Goal: Task Accomplishment & Management: Manage account settings

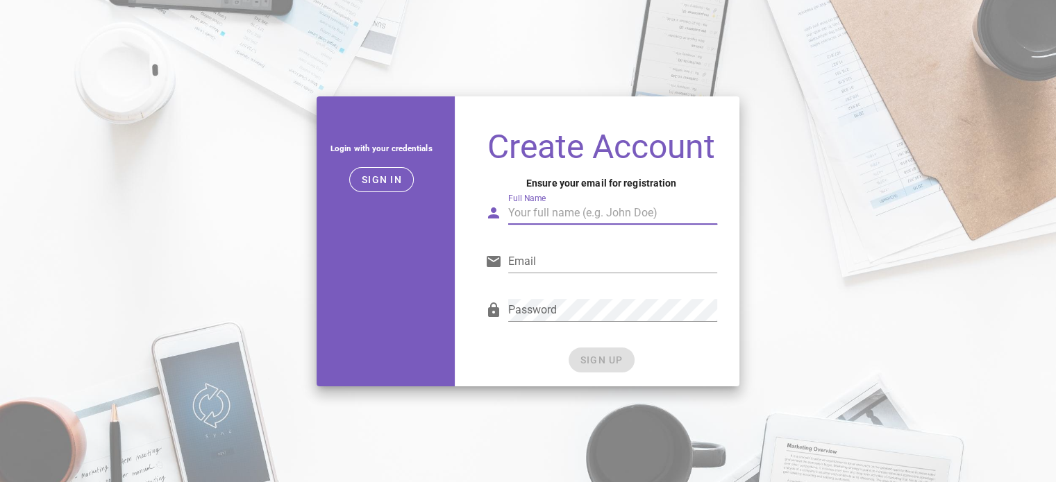
click at [561, 216] on input "Full Name" at bounding box center [613, 213] width 210 height 22
type input "[PERSON_NAME]"
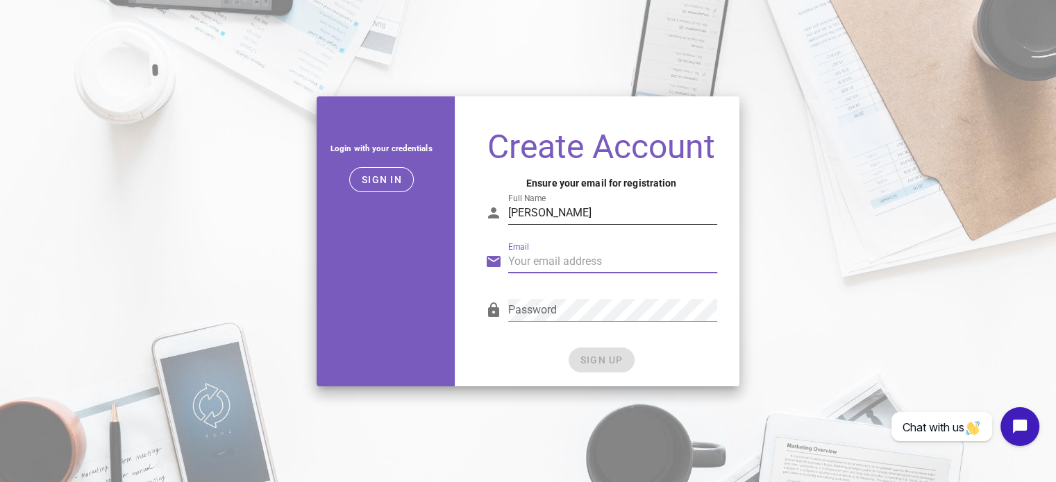
type input "s"
type input "[DOMAIN_NAME][EMAIL_ADDRESS][DOMAIN_NAME]"
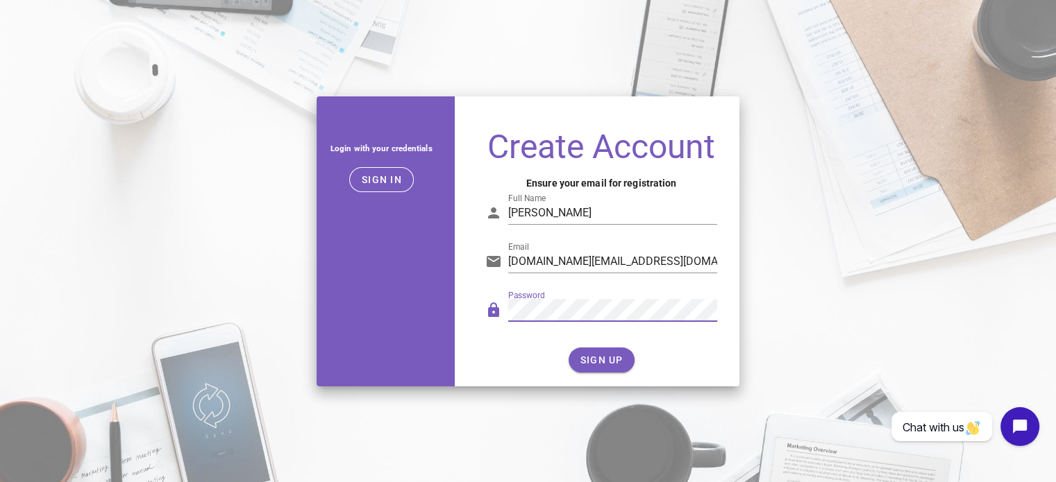
click at [477, 298] on div "Password" at bounding box center [601, 316] width 249 height 57
click at [584, 371] on button "SIGN UP" at bounding box center [601, 360] width 66 height 25
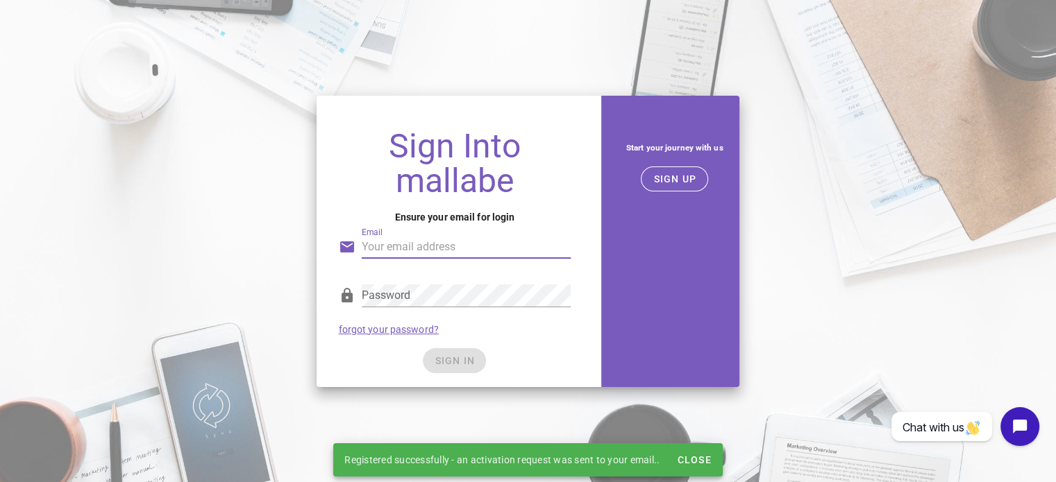
click at [480, 241] on input "Email" at bounding box center [467, 247] width 210 height 22
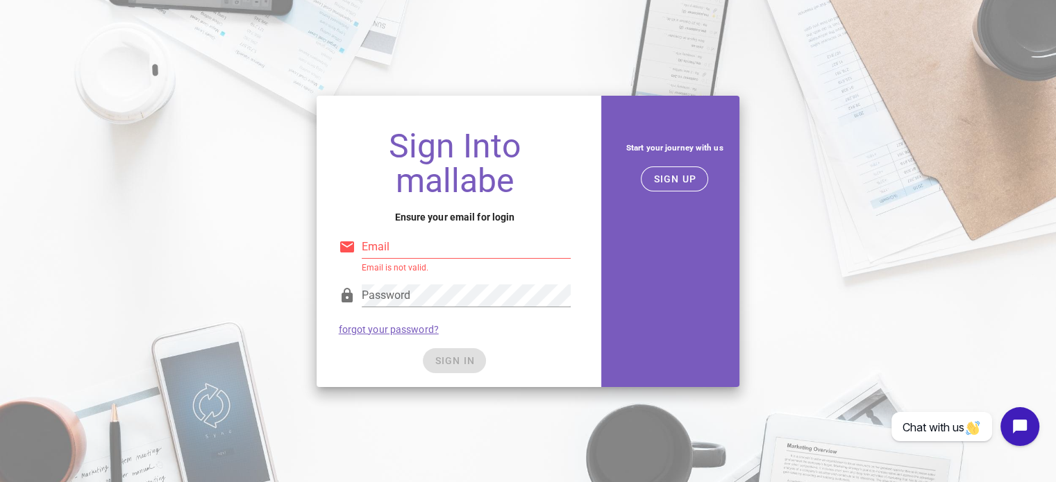
click at [403, 246] on input "Email" at bounding box center [467, 247] width 210 height 22
type input "[DOMAIN_NAME][EMAIL_ADDRESS][DOMAIN_NAME]"
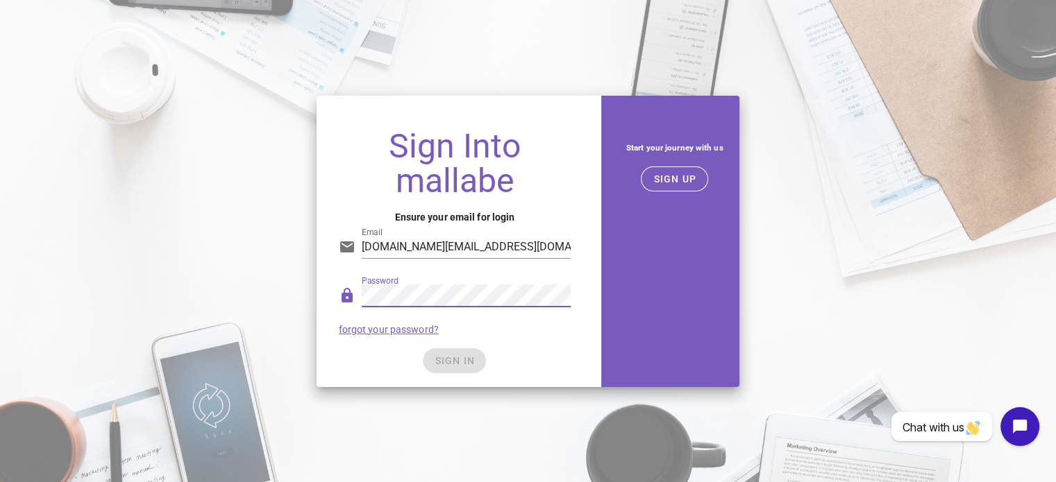
click at [521, 335] on div "Password forgot your password?" at bounding box center [454, 309] width 249 height 72
click at [475, 362] on button "SIGN IN" at bounding box center [454, 360] width 63 height 25
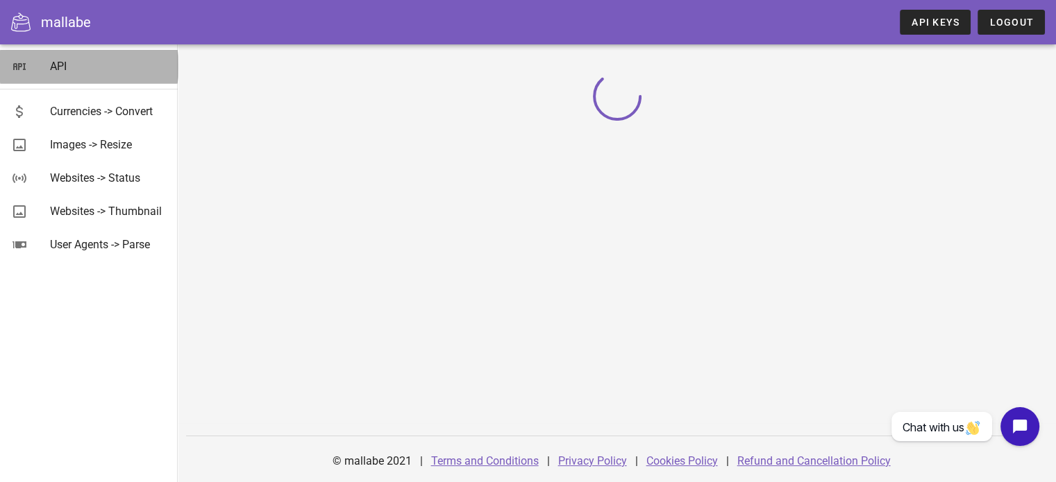
click at [122, 74] on div "API" at bounding box center [108, 66] width 117 height 30
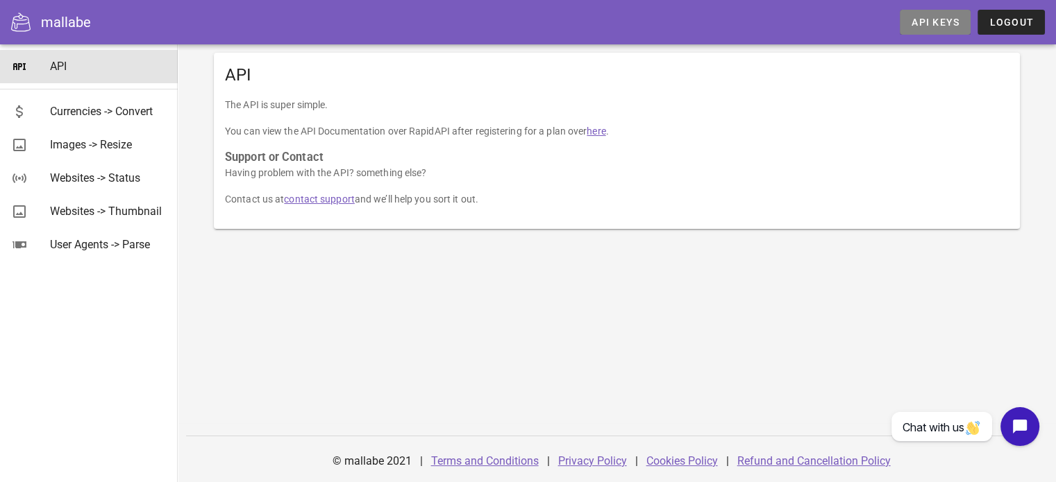
click at [918, 22] on span "API Keys" at bounding box center [935, 22] width 49 height 11
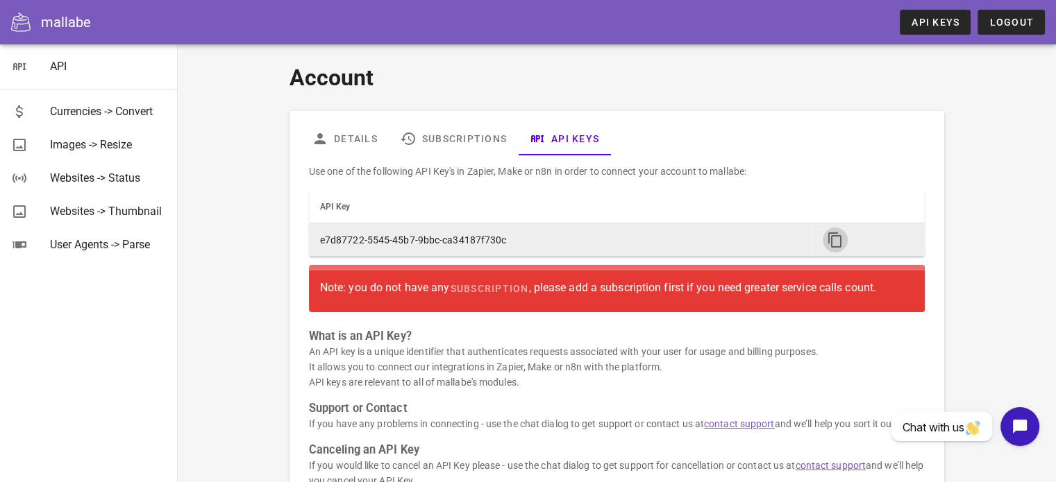
click at [829, 232] on icon "button" at bounding box center [835, 240] width 17 height 17
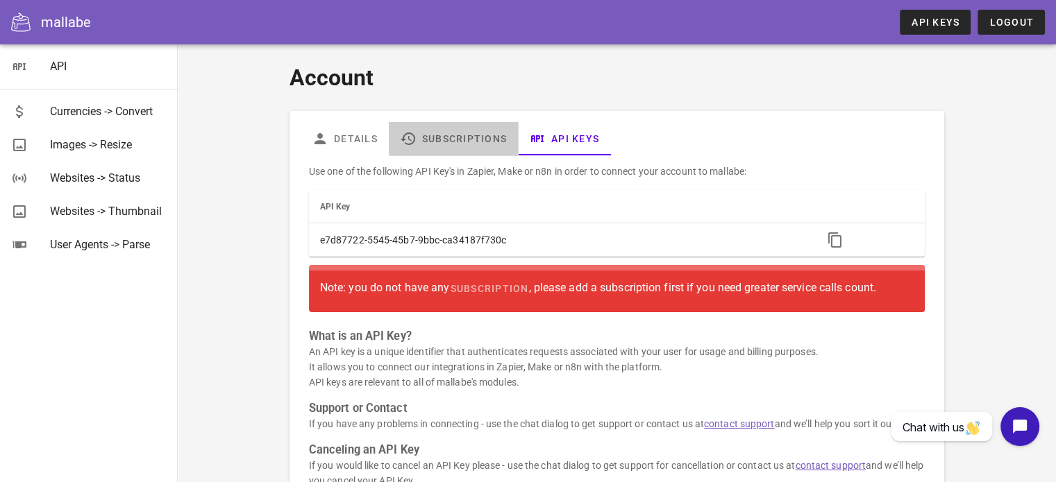
click at [487, 140] on link "Subscriptions" at bounding box center [453, 138] width 129 height 33
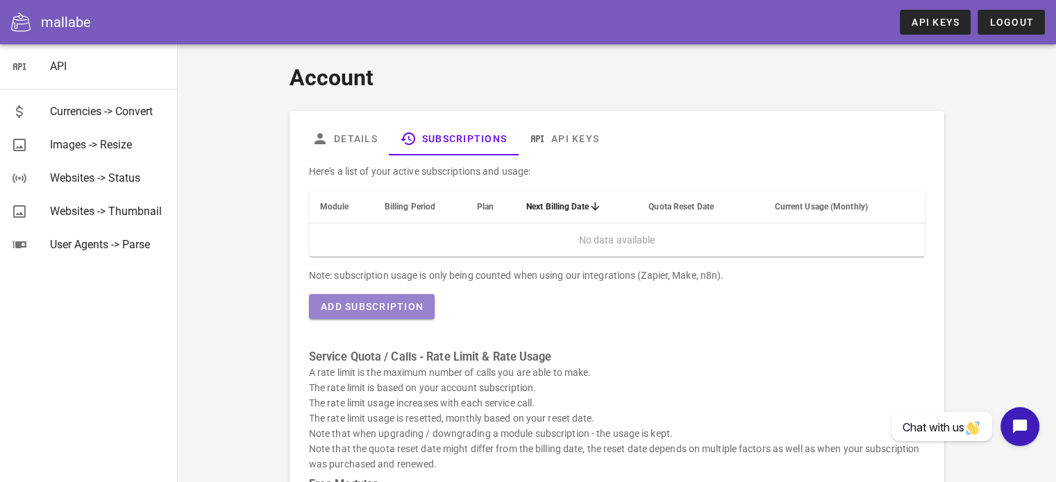
click at [412, 306] on span "Add Subscription" at bounding box center [371, 306] width 103 height 11
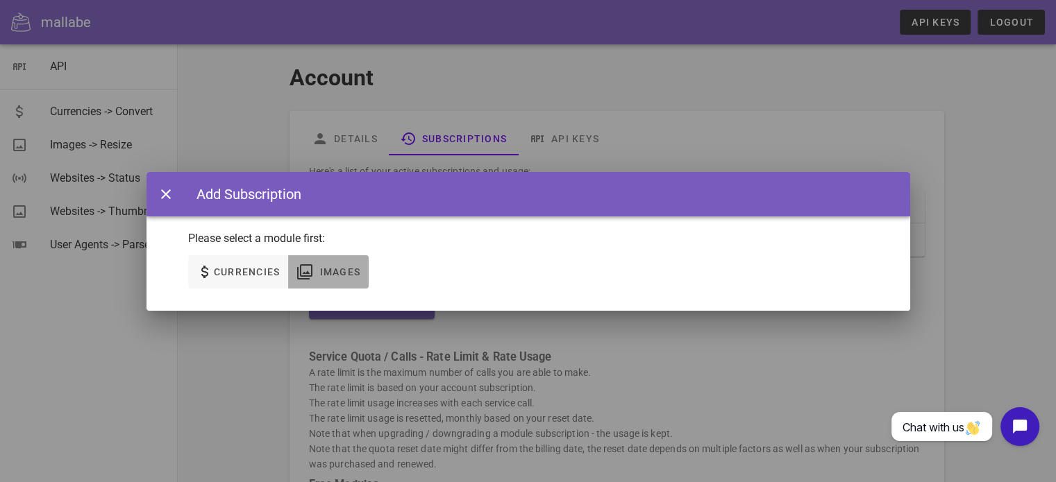
click at [339, 271] on span "Images" at bounding box center [340, 272] width 42 height 11
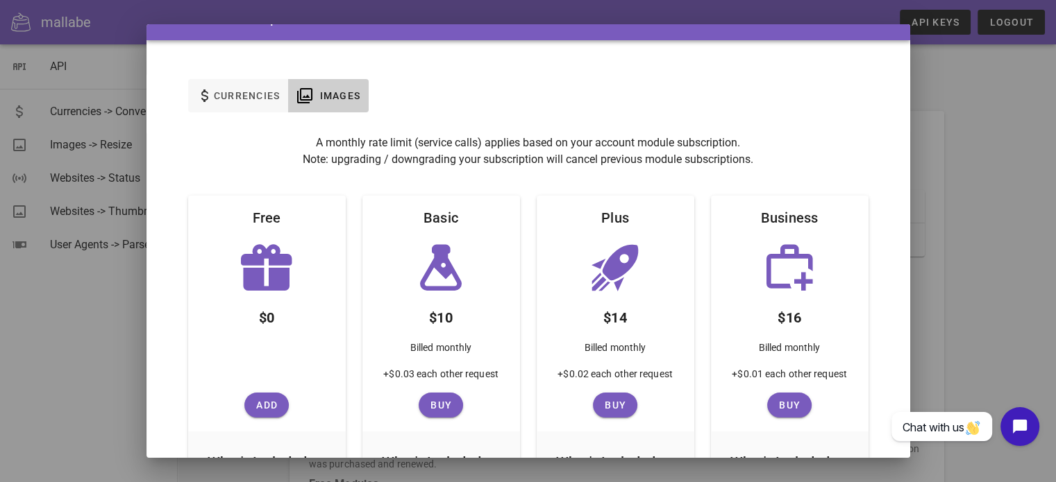
scroll to position [69, 0]
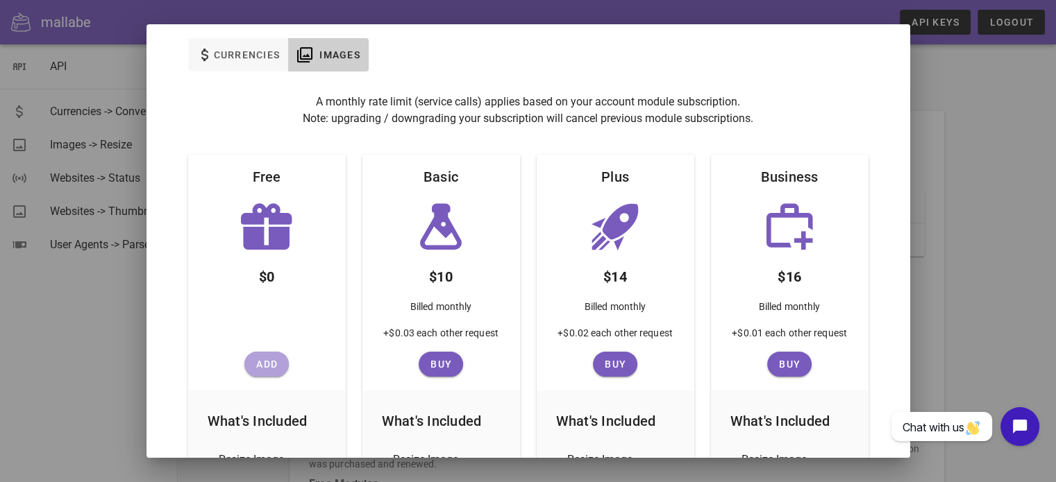
click at [279, 362] on span "Add" at bounding box center [266, 364] width 33 height 11
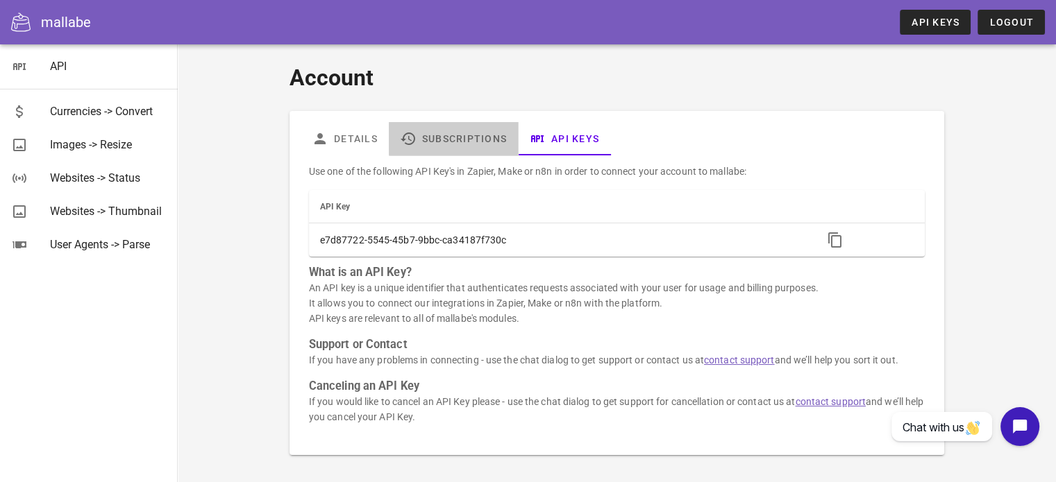
click at [493, 135] on link "Subscriptions" at bounding box center [453, 138] width 129 height 33
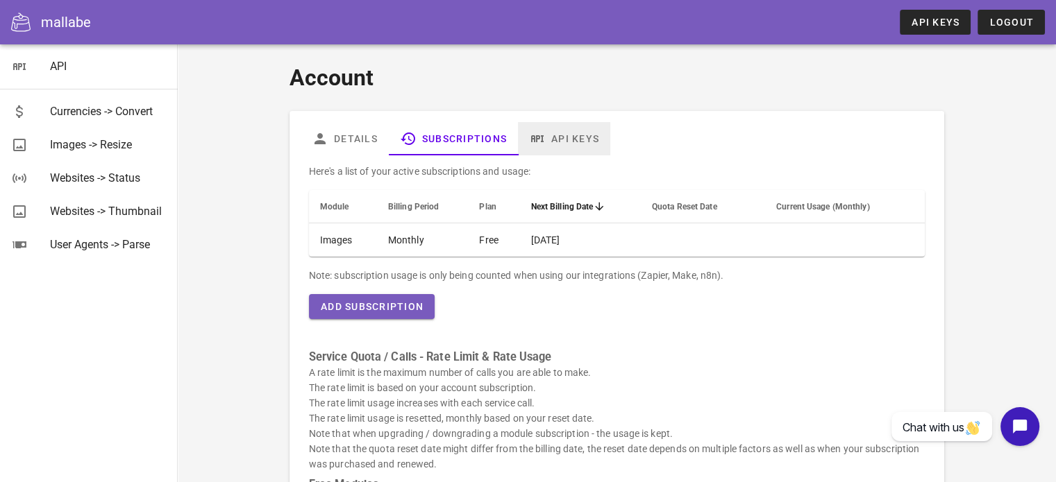
click at [552, 135] on link "API Keys" at bounding box center [564, 138] width 92 height 33
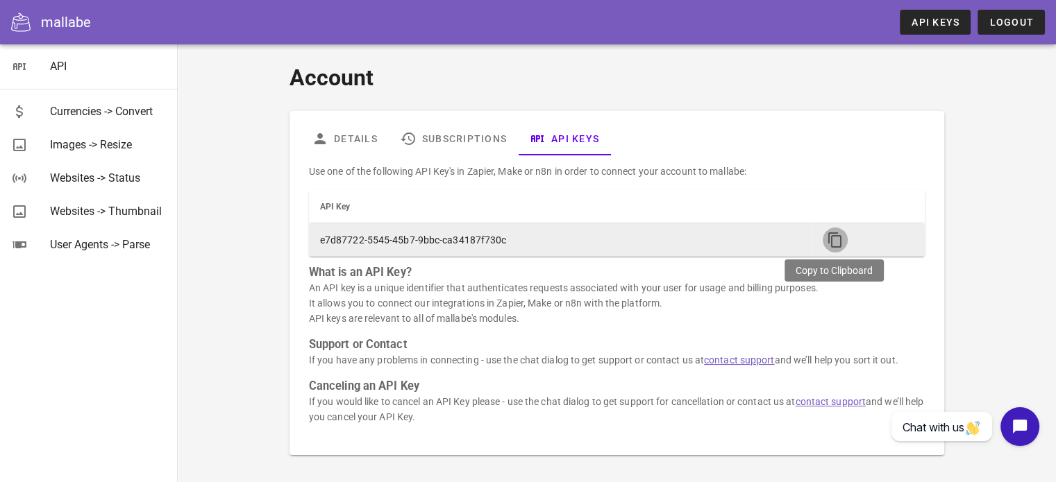
click at [824, 237] on span "button" at bounding box center [834, 240] width 25 height 17
